Goal: Obtain resource: Download file/media

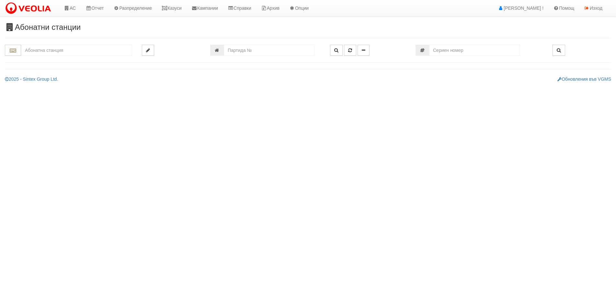
click at [34, 54] on input "text" at bounding box center [76, 50] width 111 height 11
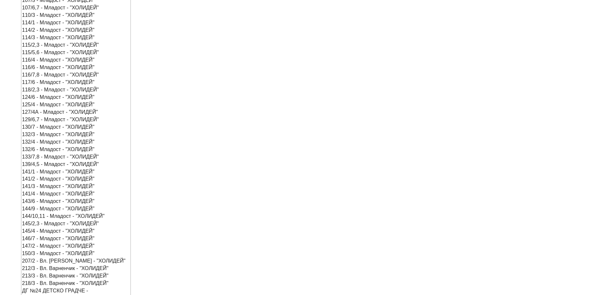
scroll to position [292, 0]
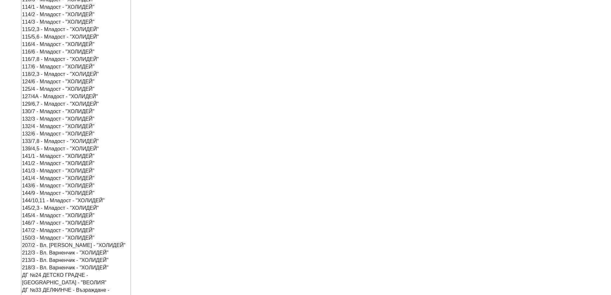
click at [51, 286] on div "ДГ №33 ДЕЛФИНЧЕ - Възраждане - "ВЕОЛИЯ"" at bounding box center [76, 293] width 108 height 15
type input "ДГ №33 ДЕЛФИНЧЕ - Възраждане - "ВЕОЛИЯ""
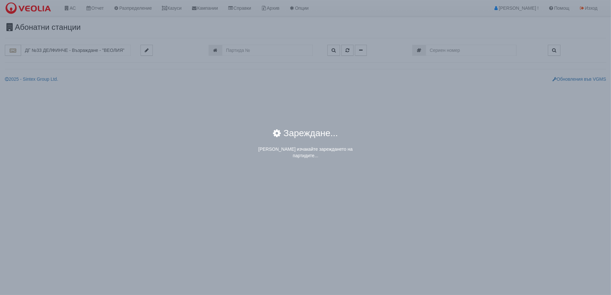
scroll to position [0, 0]
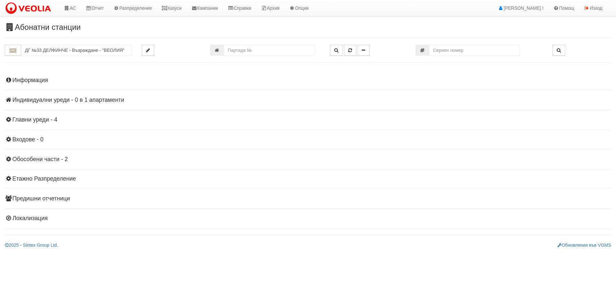
click at [22, 119] on h4 "Главни уреди - 4" at bounding box center [308, 120] width 606 height 6
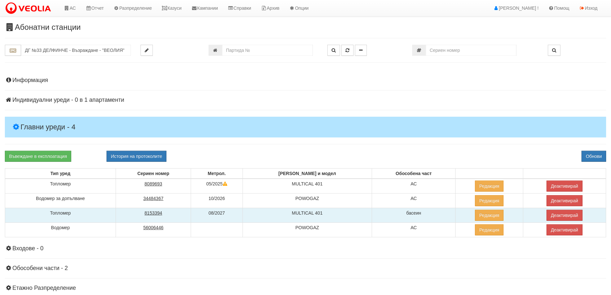
click at [162, 212] on tcxspan "8153394" at bounding box center [153, 212] width 18 height 5
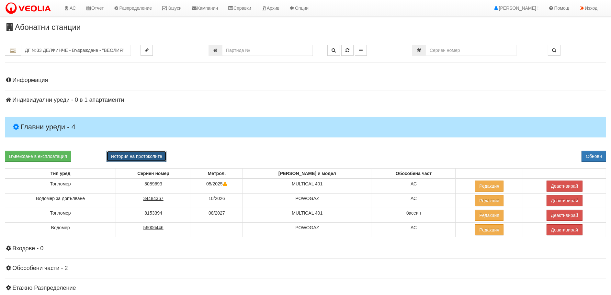
click at [133, 154] on button "История на протоколите" at bounding box center [137, 156] width 60 height 11
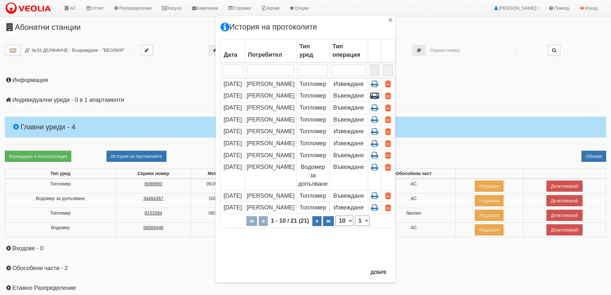
click at [375, 98] on icon at bounding box center [375, 96] width 10 height 6
click at [372, 94] on icon at bounding box center [375, 96] width 10 height 6
click at [379, 270] on button "Добре" at bounding box center [379, 272] width 24 height 10
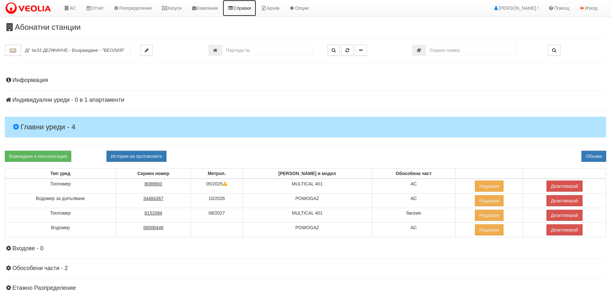
click at [253, 10] on link "Справки" at bounding box center [239, 8] width 33 height 16
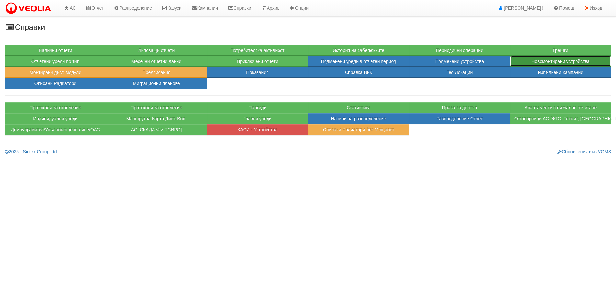
click at [568, 62] on button "Новомонтирани устройства" at bounding box center [560, 61] width 101 height 11
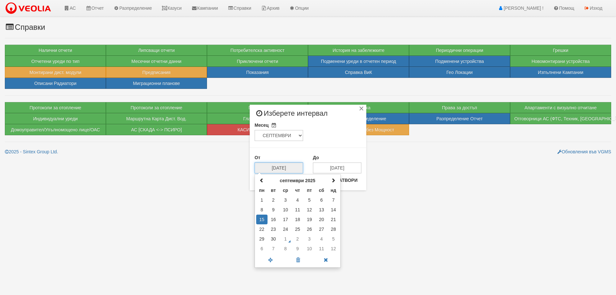
click at [277, 164] on input "15/09/2025" at bounding box center [279, 167] width 49 height 11
click at [264, 201] on td "1" at bounding box center [261, 200] width 11 height 10
type input "01/09/2025"
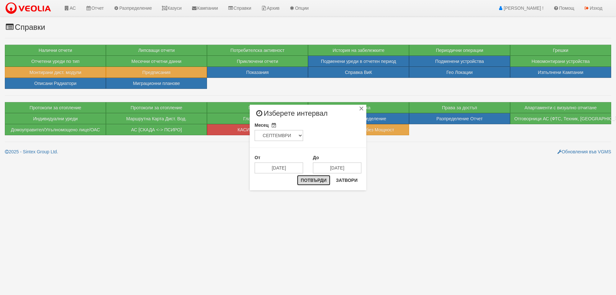
click at [316, 179] on button "Потвърди" at bounding box center [314, 180] width 34 height 10
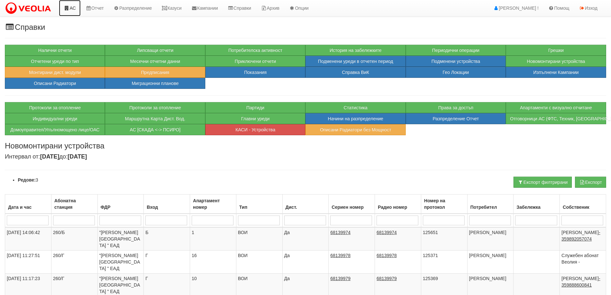
click at [74, 6] on link "АС" at bounding box center [70, 8] width 22 height 16
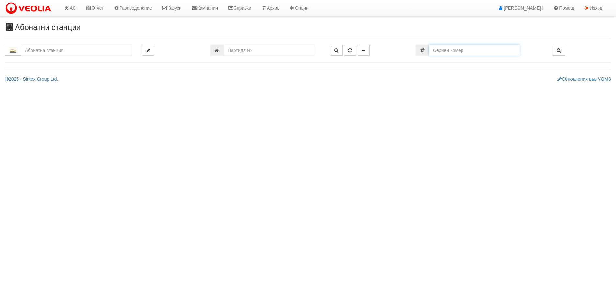
click at [473, 52] on input "number" at bounding box center [474, 50] width 91 height 11
paste input "60236240"
type input "60236240"
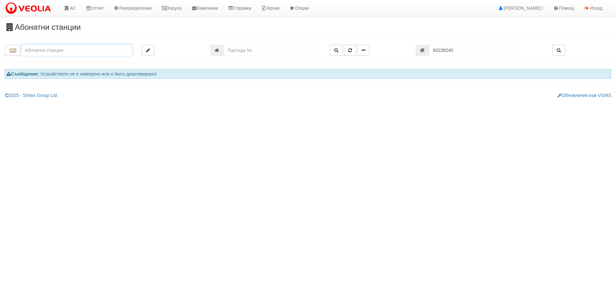
click at [32, 50] on input "text" at bounding box center [76, 50] width 111 height 11
type input "d"
drag, startPoint x: 474, startPoint y: 50, endPoint x: 412, endPoint y: 45, distance: 61.4
click at [412, 45] on div "60236240" at bounding box center [479, 50] width 137 height 11
paste input "8153394"
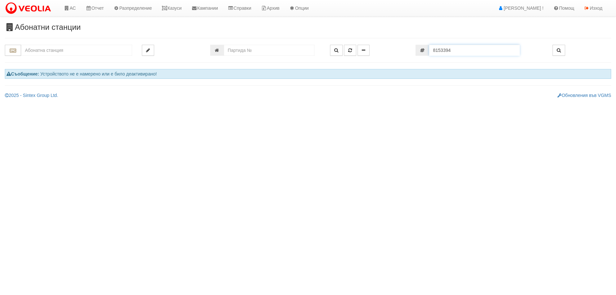
type input "8153394"
click at [446, 52] on input "8153394" at bounding box center [474, 50] width 91 height 11
click at [69, 6] on icon at bounding box center [67, 8] width 6 height 5
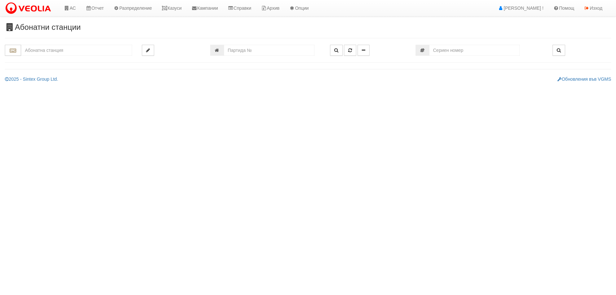
click at [50, 52] on input "text" at bounding box center [76, 50] width 111 height 11
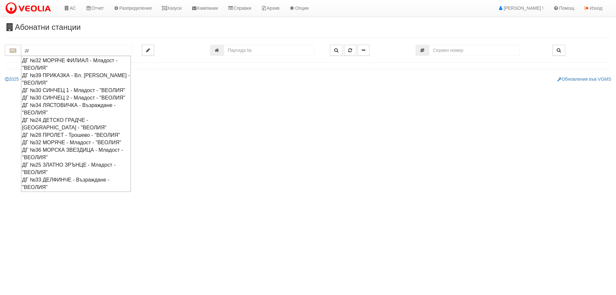
click at [63, 191] on div "ДГ №33 ДЕЛФИНЧЕ - Възраждане - "ВЕОЛИЯ"" at bounding box center [76, 183] width 108 height 15
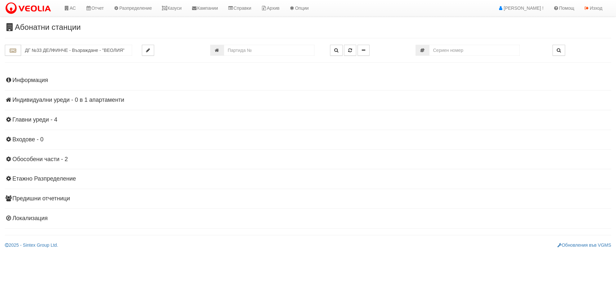
click at [30, 120] on h4 "Главни уреди - 4" at bounding box center [308, 120] width 606 height 6
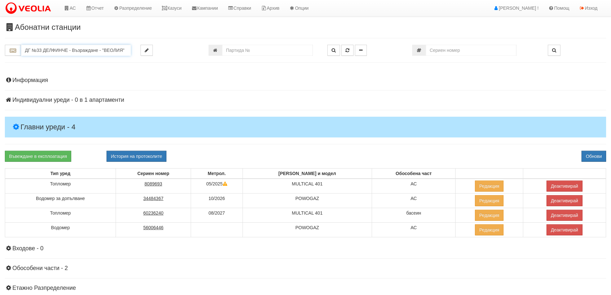
click at [45, 45] on input "ДГ №33 ДЕЛФИНЧЕ - Възраждане - "ВЕОЛИЯ"" at bounding box center [76, 50] width 110 height 11
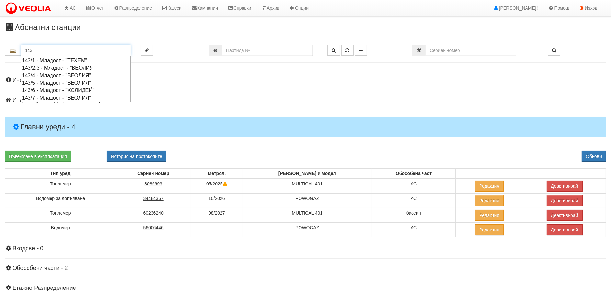
click at [53, 69] on div "143/2,3 - Младост - "ВЕОЛИЯ"" at bounding box center [76, 67] width 108 height 7
type input "143/2,3 - Младост - "ВЕОЛИЯ""
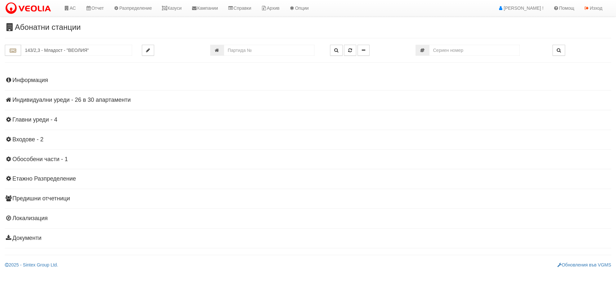
click at [38, 99] on h4 "Индивидуални уреди - 26 в 30 апартаменти" at bounding box center [308, 100] width 606 height 6
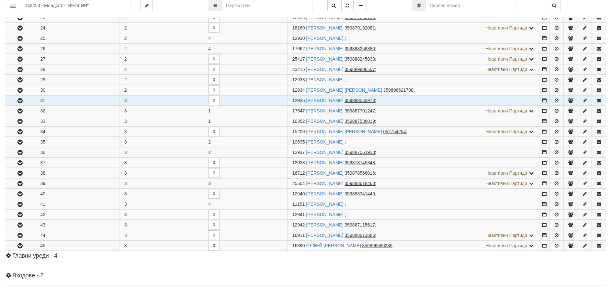
scroll to position [227, 0]
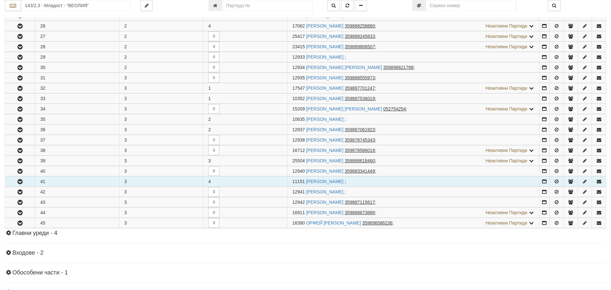
click at [19, 179] on icon "button" at bounding box center [20, 181] width 8 height 5
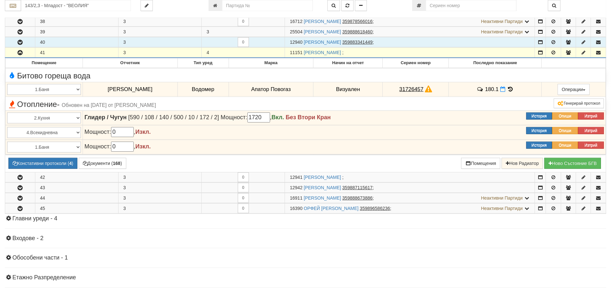
scroll to position [389, 0]
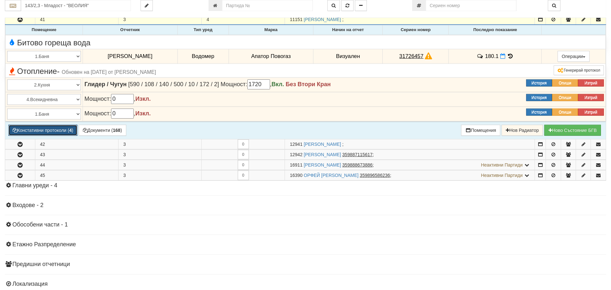
click at [43, 129] on button "Констативни протоколи ( 4 )" at bounding box center [42, 130] width 69 height 11
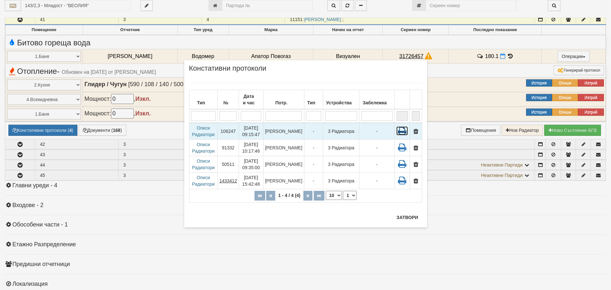
click at [405, 126] on icon at bounding box center [403, 130] width 12 height 9
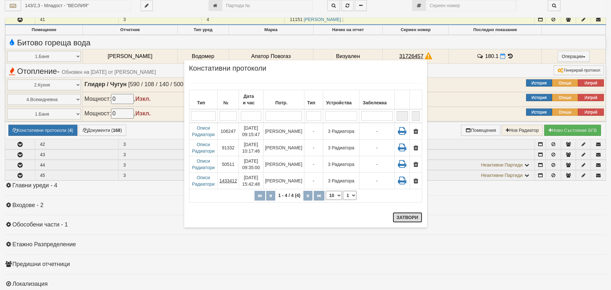
click at [413, 217] on button "Затвори" at bounding box center [407, 217] width 29 height 10
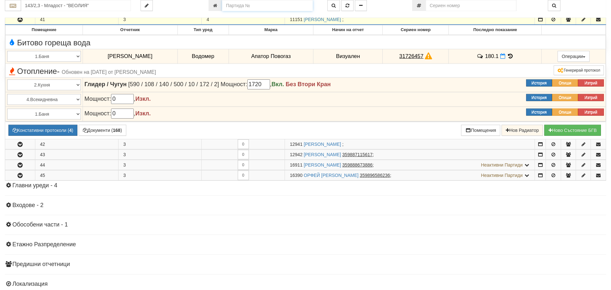
click at [244, 6] on input "number" at bounding box center [267, 5] width 91 height 11
type input "12303"
type input "115/11 - "ТЕХЕМ СЪРВИСИС" ЕООД"
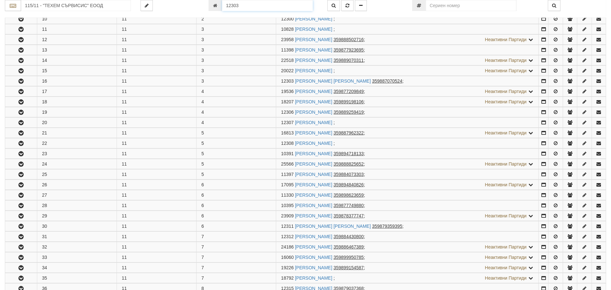
scroll to position [283, 0]
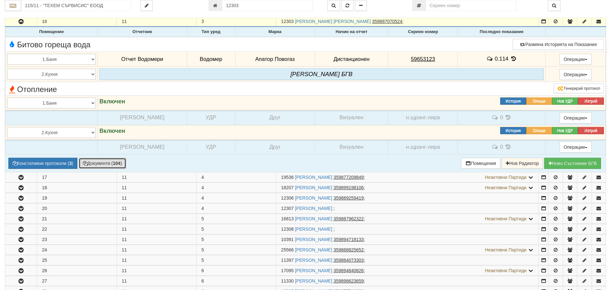
click at [108, 161] on button "Документи ( 104 )" at bounding box center [103, 163] width 48 height 11
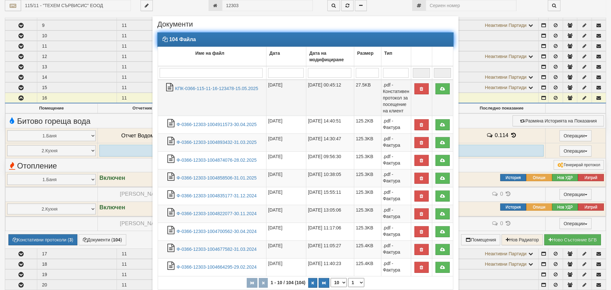
scroll to position [186, 0]
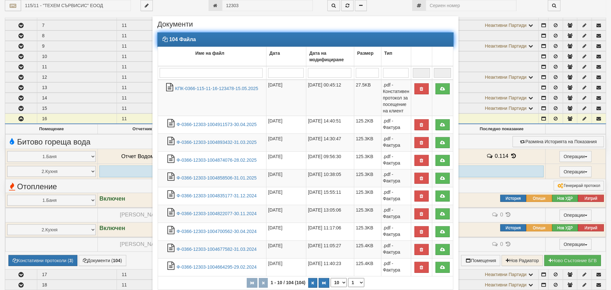
click at [177, 75] on input "search" at bounding box center [211, 73] width 103 height 10
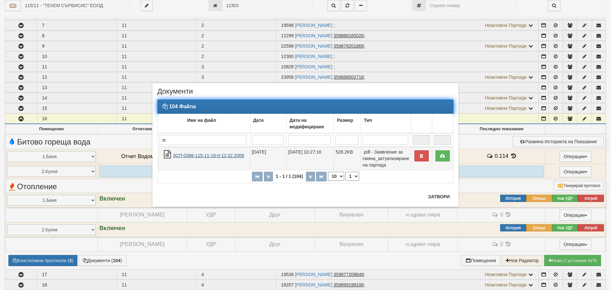
type input "зс"
click at [213, 155] on link "ЗСП-0366-115-11-16-0-12.02.2008" at bounding box center [208, 155] width 71 height 5
click at [442, 154] on icon at bounding box center [443, 156] width 6 height 5
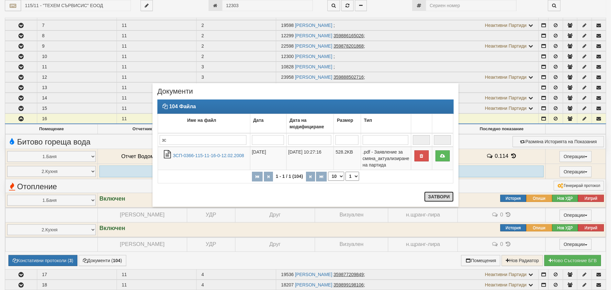
click at [440, 200] on button "Затвори" at bounding box center [438, 196] width 29 height 10
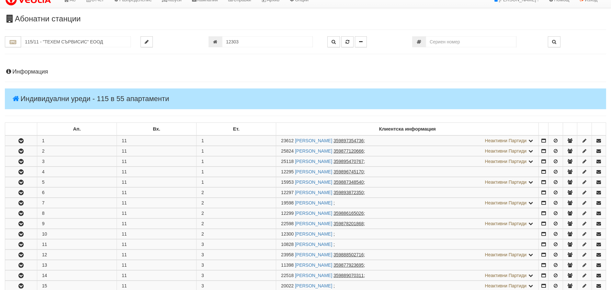
scroll to position [0, 0]
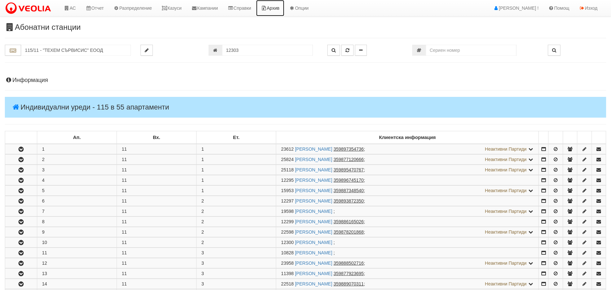
click at [282, 7] on link "Архив" at bounding box center [270, 8] width 28 height 16
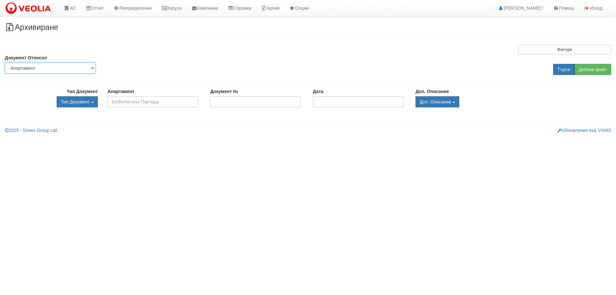
click at [59, 67] on select "Партида Апартамент Сграда Институция Партньор" at bounding box center [50, 68] width 91 height 11
select select "2"
click at [5, 63] on select "Партида Апартамент Сграда Институция Партньор" at bounding box center [50, 68] width 91 height 11
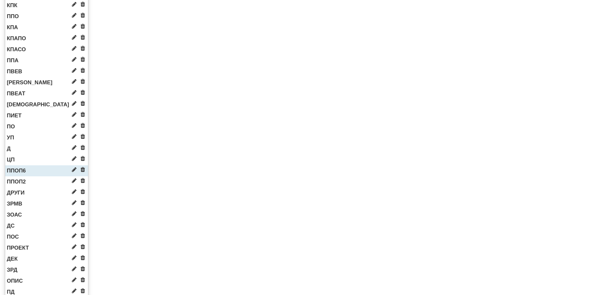
scroll to position [194, 0]
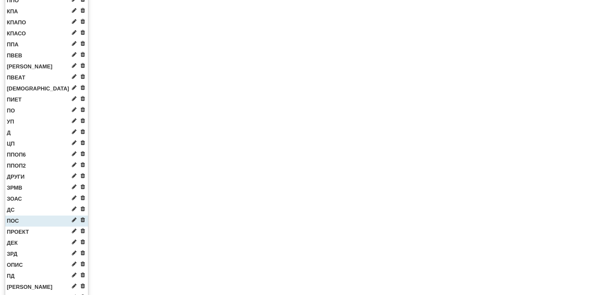
click at [8, 220] on span "ПОС" at bounding box center [13, 221] width 12 height 6
click at [15, 220] on span "ПОС" at bounding box center [13, 221] width 12 height 6
click at [40, 222] on li "ПОС" at bounding box center [46, 220] width 83 height 11
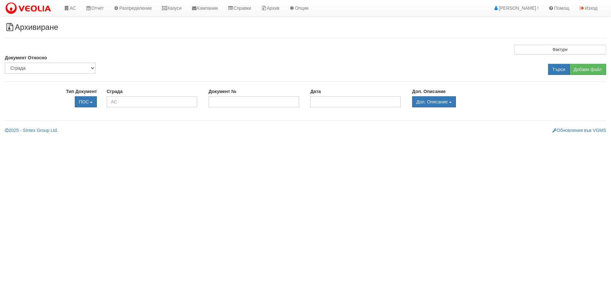
scroll to position [0, 0]
click at [132, 103] on input "text" at bounding box center [153, 101] width 91 height 11
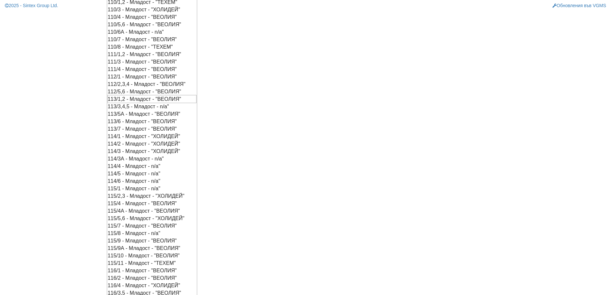
scroll to position [130, 0]
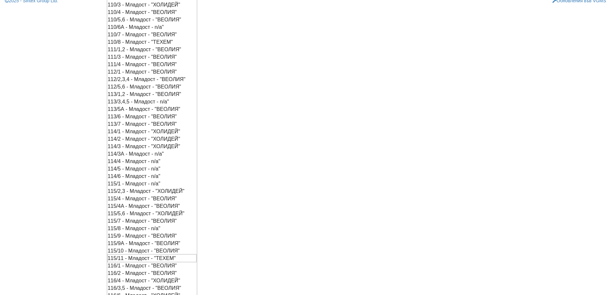
click at [124, 257] on div "115/11 - Младост - "ТЕХЕМ"" at bounding box center [152, 258] width 89 height 8
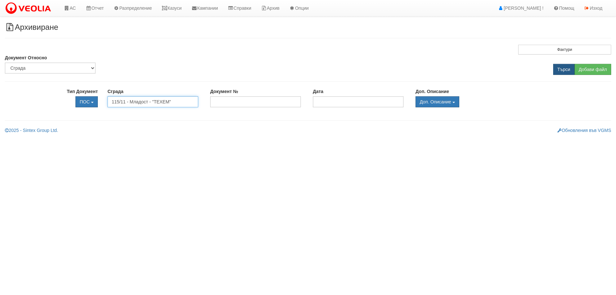
type input "115/11 - Младост - "ТЕХЕМ""
click at [566, 67] on input "Търси" at bounding box center [563, 69] width 21 height 11
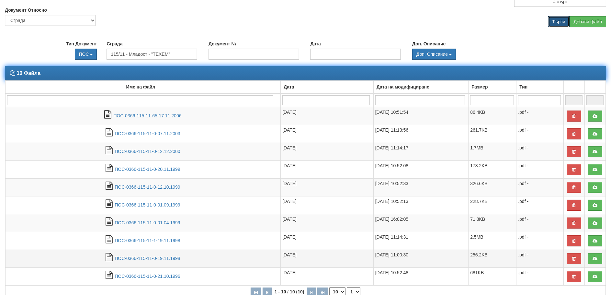
scroll to position [82, 0]
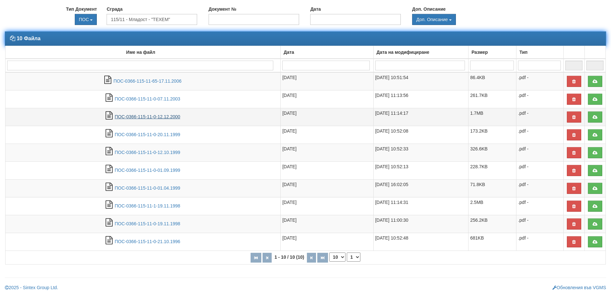
click at [138, 114] on link "ПОС-0366-115-11-0-12.12.2000" at bounding box center [147, 116] width 65 height 5
click at [595, 112] on link at bounding box center [595, 116] width 14 height 11
click at [176, 84] on link "ПОС-0366-115-11-65-17.11.2006" at bounding box center [147, 80] width 68 height 5
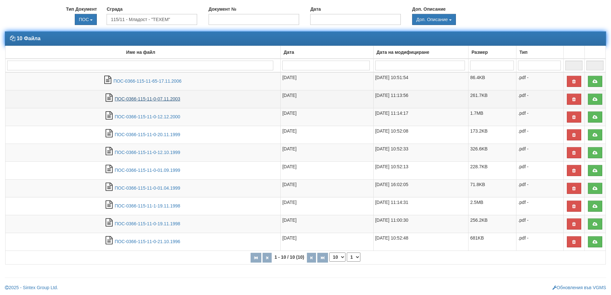
click at [165, 100] on link "ПОС-0366-115-11-0-07.11.2003" at bounding box center [147, 98] width 65 height 5
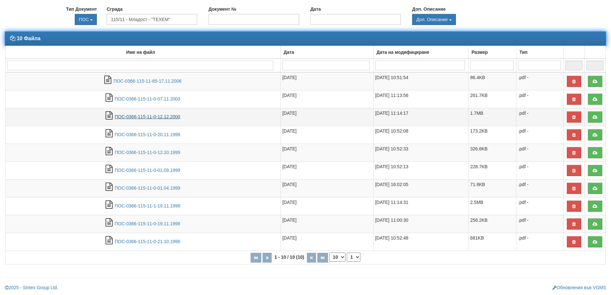
click at [137, 118] on link "ПОС-0366-115-11-0-12.12.2000" at bounding box center [147, 116] width 65 height 5
